Goal: Find specific page/section: Find specific page/section

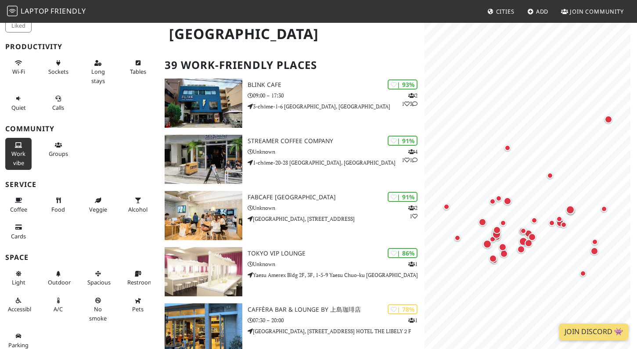
scroll to position [60, 0]
click at [19, 201] on button "Coffee" at bounding box center [18, 205] width 26 height 23
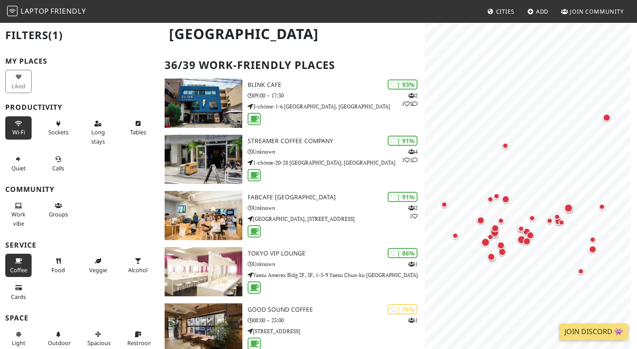
scroll to position [0, 0]
click at [17, 121] on icon at bounding box center [18, 124] width 7 height 6
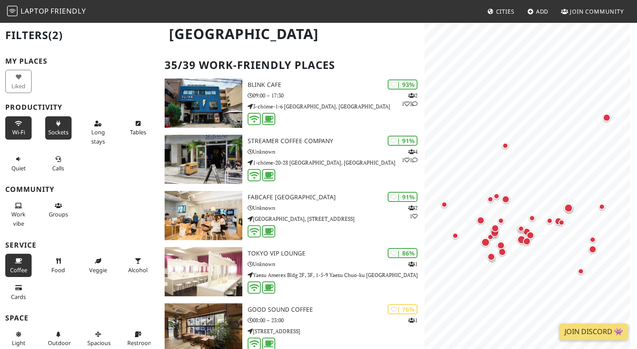
click at [60, 123] on button "Sockets" at bounding box center [58, 127] width 26 height 23
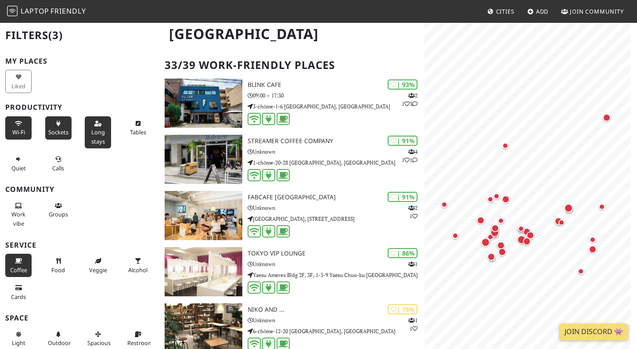
click at [90, 125] on button "Long stays" at bounding box center [98, 132] width 26 height 32
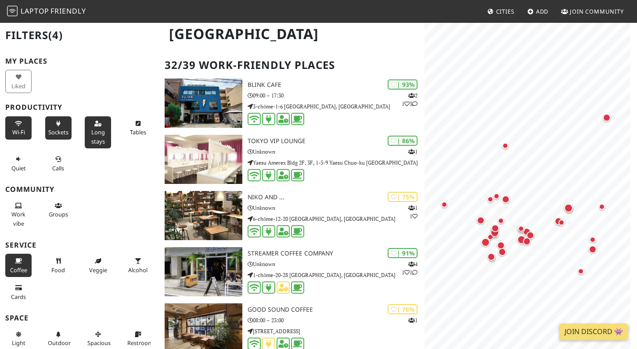
click at [54, 128] on span "Sockets" at bounding box center [58, 132] width 20 height 8
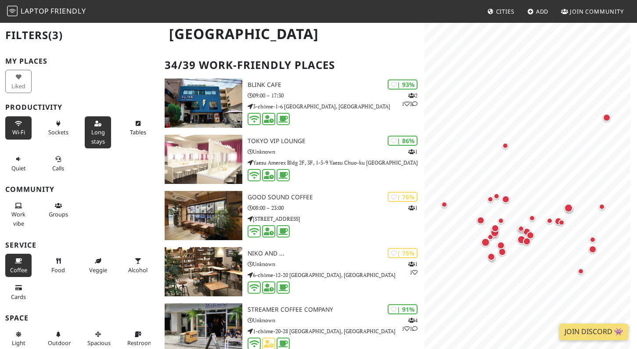
click at [21, 128] on span "Wi-Fi" at bounding box center [18, 132] width 13 height 8
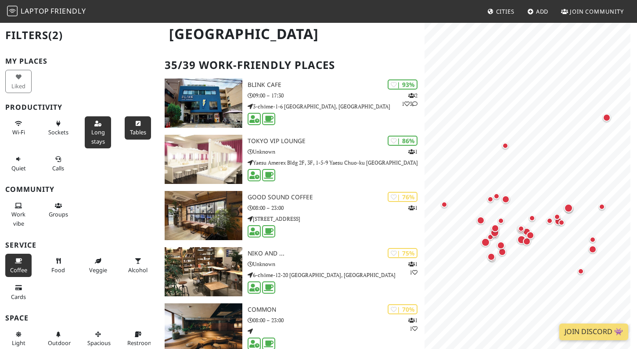
click at [129, 126] on button "Tables" at bounding box center [138, 127] width 26 height 23
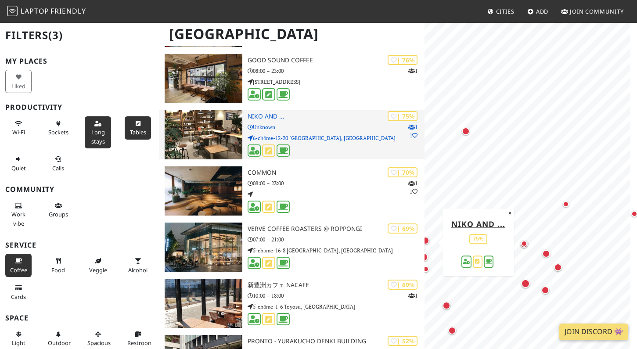
scroll to position [80, 0]
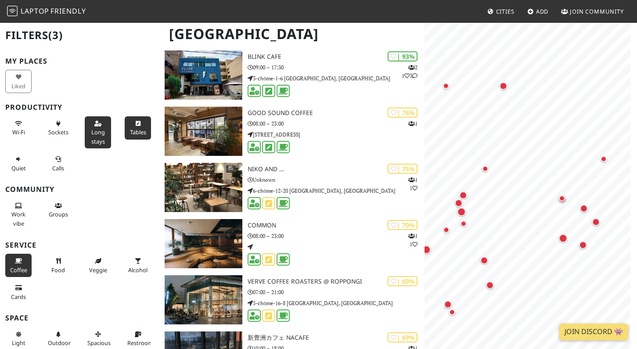
click at [636, 155] on html "Laptop Friendly Cities Add Join Community [GEOGRAPHIC_DATA] Filters (3) My Plac…" at bounding box center [318, 94] width 637 height 349
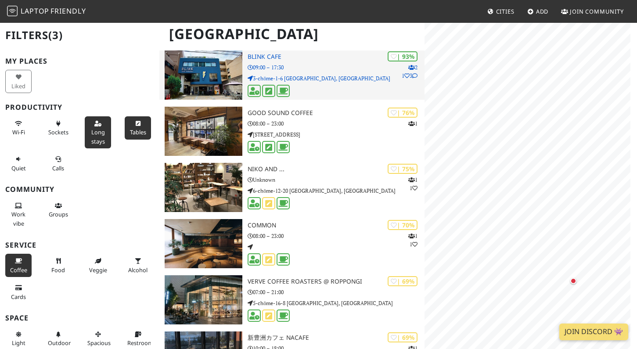
scroll to position [0, 0]
click at [351, 74] on p "3-chōme-1-6 [GEOGRAPHIC_DATA], [GEOGRAPHIC_DATA]" at bounding box center [336, 78] width 177 height 8
click at [349, 74] on p "3-chōme-1-6 [GEOGRAPHIC_DATA], [GEOGRAPHIC_DATA]" at bounding box center [336, 78] width 177 height 8
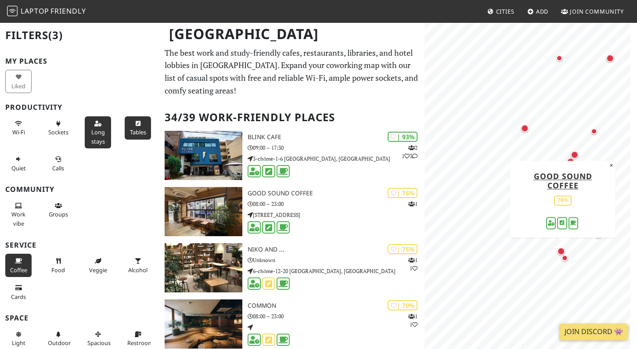
click at [512, 217] on div "© OpenStreetMap contributors | MapLibre GOOD SOUND COFFEE 76% ×" at bounding box center [530, 196] width 212 height 349
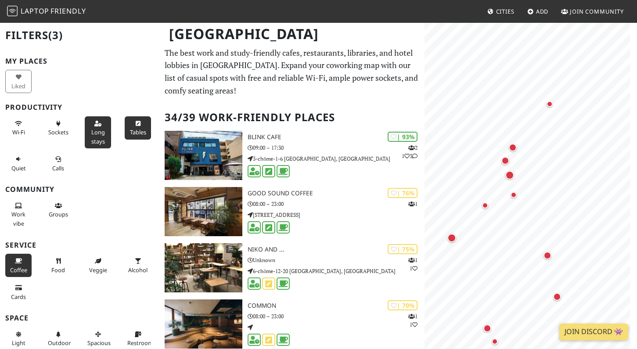
click at [92, 131] on span "Long stays" at bounding box center [98, 136] width 14 height 17
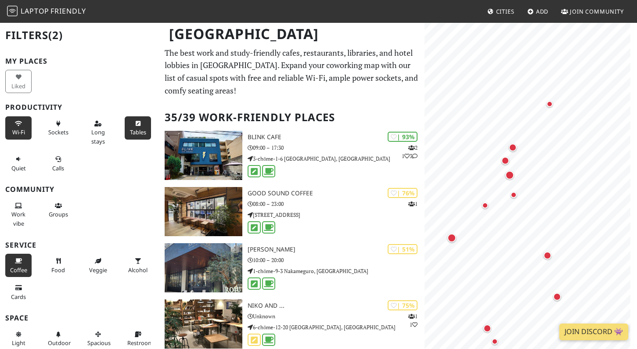
click at [22, 130] on span "Wi-Fi" at bounding box center [18, 132] width 13 height 8
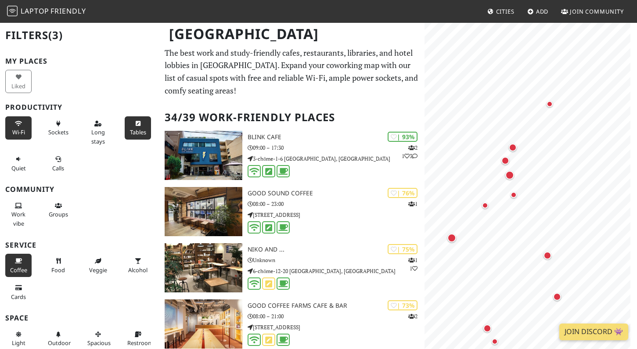
click at [22, 131] on span "Wi-Fi" at bounding box center [18, 132] width 13 height 8
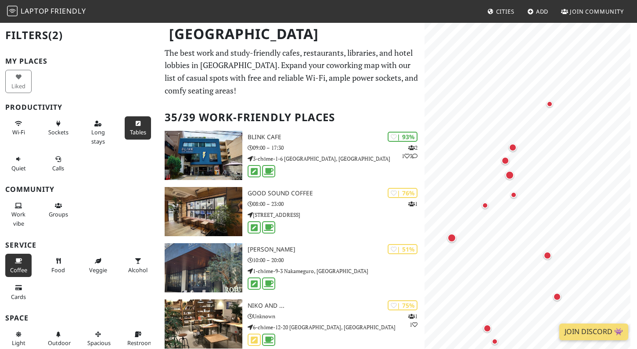
click at [21, 259] on icon at bounding box center [18, 262] width 7 height 6
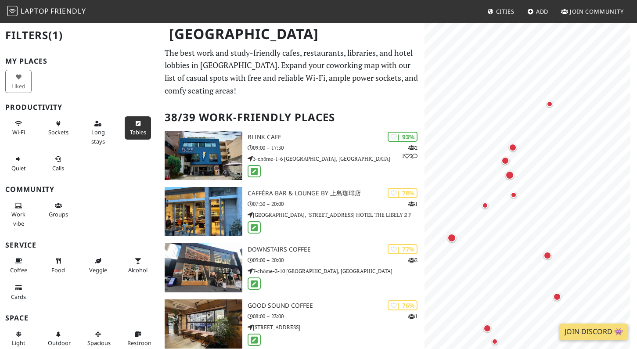
click at [130, 130] on span "Tables" at bounding box center [138, 132] width 16 height 8
